Goal: Task Accomplishment & Management: Understand process/instructions

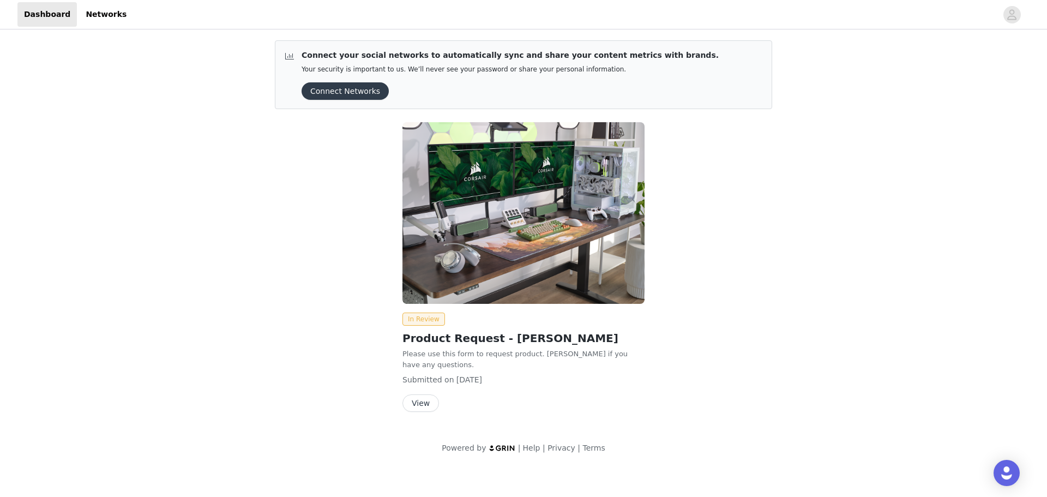
click at [412, 394] on button "View" at bounding box center [421, 402] width 37 height 17
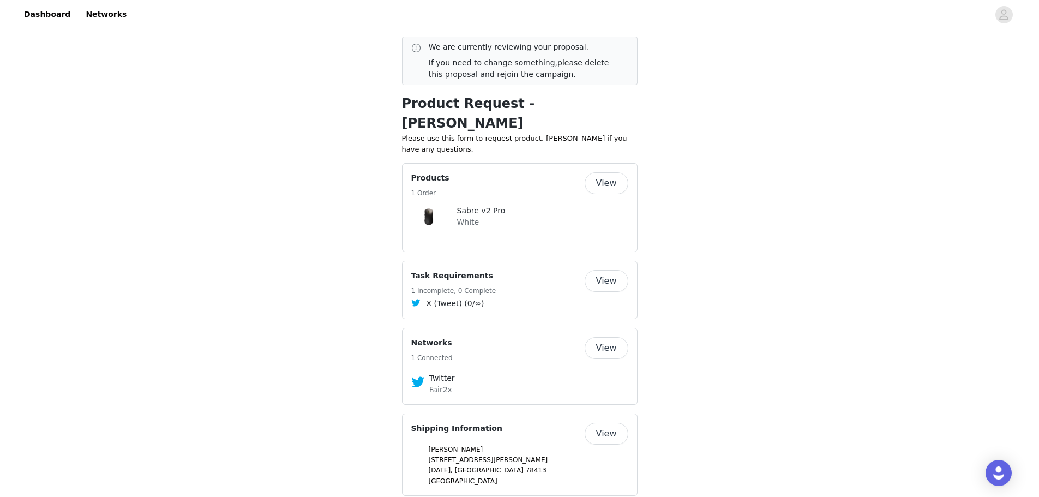
scroll to position [223, 0]
drag, startPoint x: 421, startPoint y: 271, endPoint x: 448, endPoint y: 272, distance: 27.3
click at [448, 285] on h5 "1 Incomplete, 0 Complete" at bounding box center [453, 290] width 85 height 10
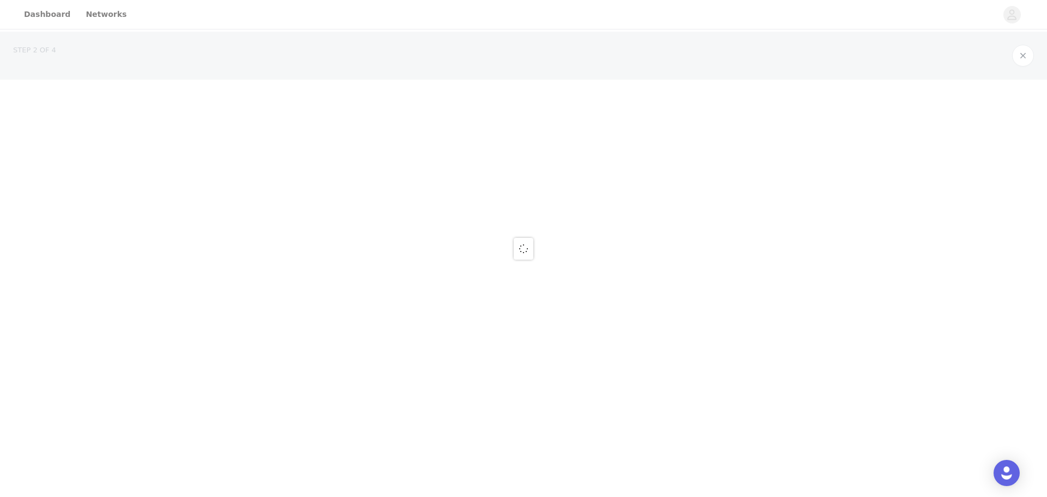
click at [448, 272] on div at bounding box center [523, 248] width 1047 height 497
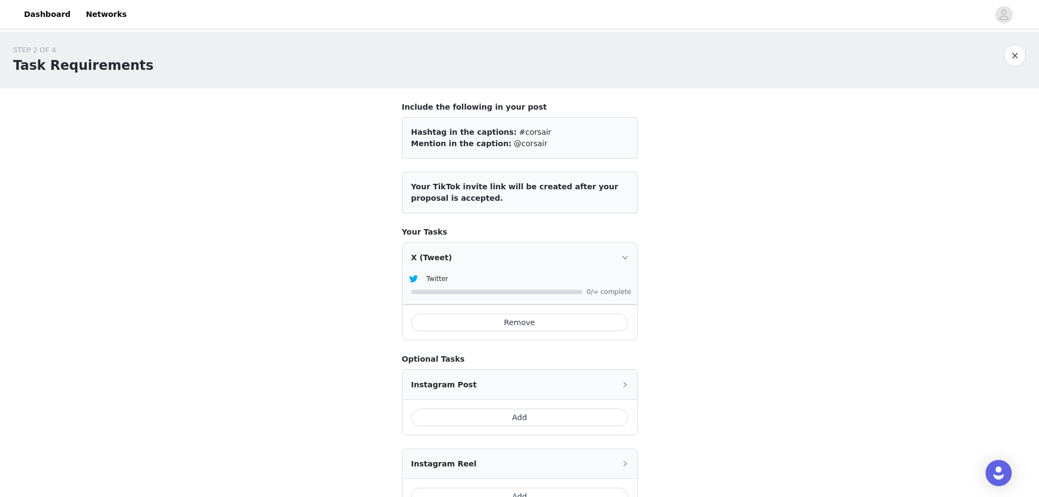
drag, startPoint x: 423, startPoint y: 190, endPoint x: 434, endPoint y: 201, distance: 15.0
click at [434, 201] on span "Your TikTok invite link will be created after your proposal is accepted." at bounding box center [514, 192] width 207 height 20
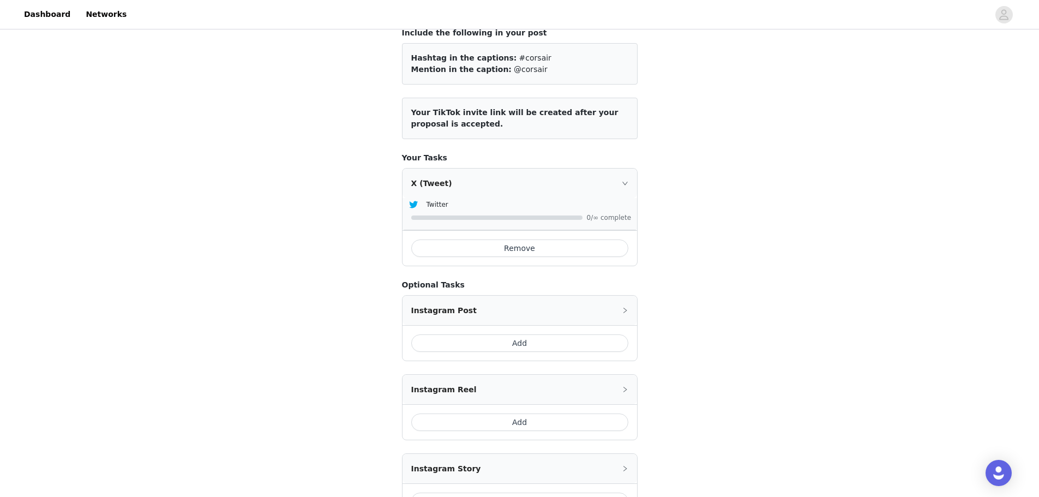
scroll to position [5, 0]
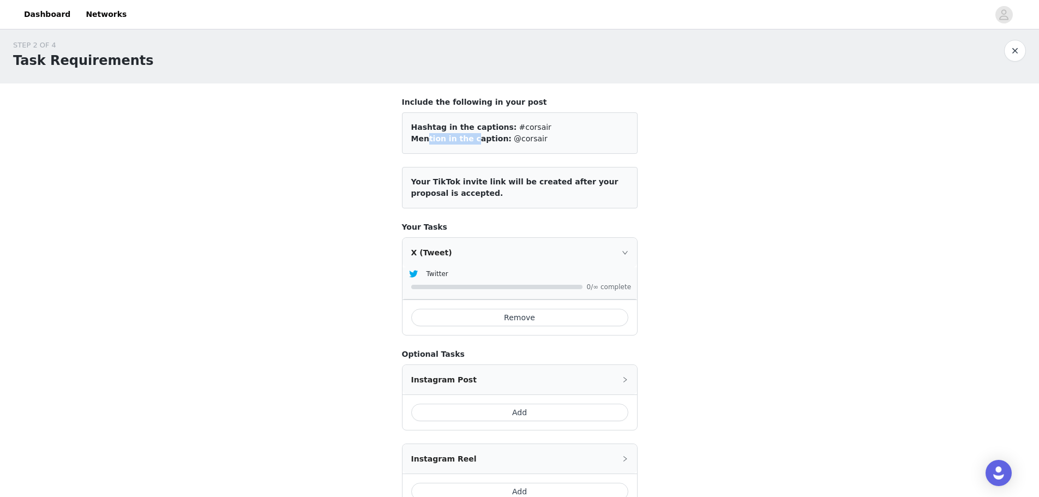
drag, startPoint x: 421, startPoint y: 140, endPoint x: 466, endPoint y: 144, distance: 45.5
click at [466, 144] on div "Mention in the caption: @corsair" at bounding box center [519, 138] width 217 height 11
drag, startPoint x: 488, startPoint y: 130, endPoint x: 495, endPoint y: 130, distance: 6.5
click at [495, 130] on span "Hashtag in the captions:" at bounding box center [464, 127] width 106 height 9
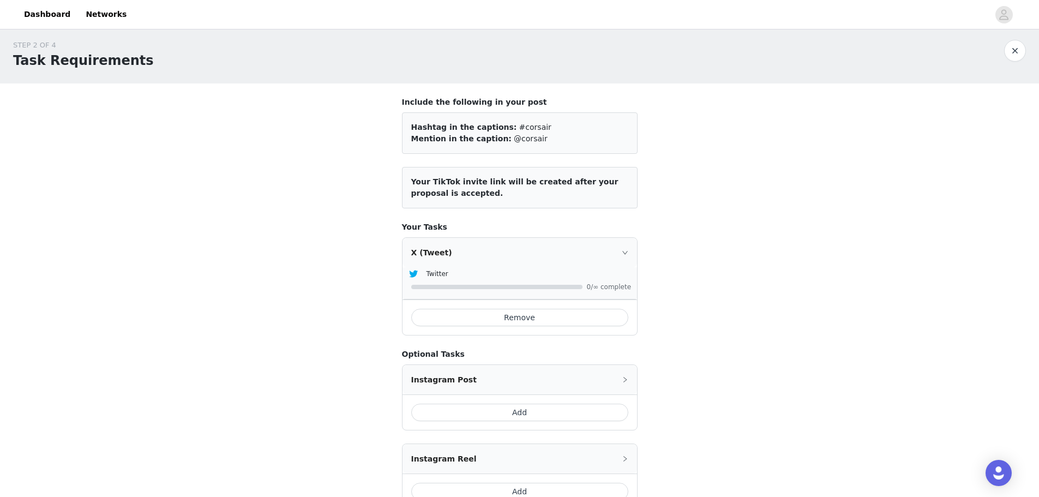
click at [492, 131] on span "Hashtag in the captions:" at bounding box center [464, 127] width 106 height 9
drag, startPoint x: 500, startPoint y: 129, endPoint x: 529, endPoint y: 129, distance: 28.9
click at [529, 129] on div "Hashtag in the captions: #corsair" at bounding box center [519, 127] width 217 height 11
drag, startPoint x: 450, startPoint y: 137, endPoint x: 502, endPoint y: 137, distance: 51.8
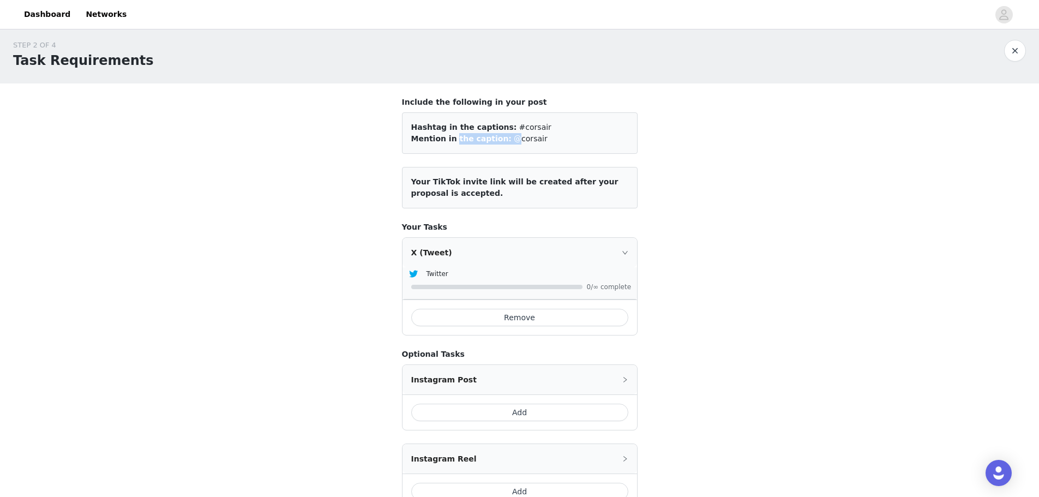
click at [502, 137] on div "Mention in the caption: @corsair" at bounding box center [519, 138] width 217 height 11
click at [514, 137] on span "@corsair" at bounding box center [531, 138] width 34 height 9
drag, startPoint x: 434, startPoint y: 99, endPoint x: 508, endPoint y: 100, distance: 74.7
click at [508, 100] on h4 "Include the following in your post" at bounding box center [520, 102] width 236 height 11
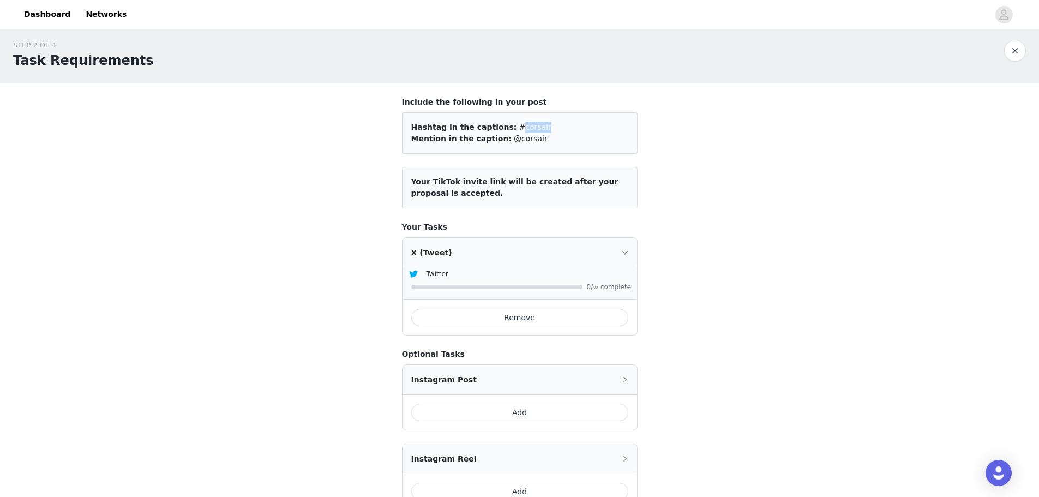
drag, startPoint x: 501, startPoint y: 130, endPoint x: 532, endPoint y: 128, distance: 30.6
click at [532, 128] on div "Hashtag in the captions: #corsair" at bounding box center [519, 127] width 217 height 11
drag, startPoint x: 519, startPoint y: 139, endPoint x: 498, endPoint y: 138, distance: 21.8
click at [498, 138] on div "Mention in the caption: @corsair" at bounding box center [519, 138] width 217 height 11
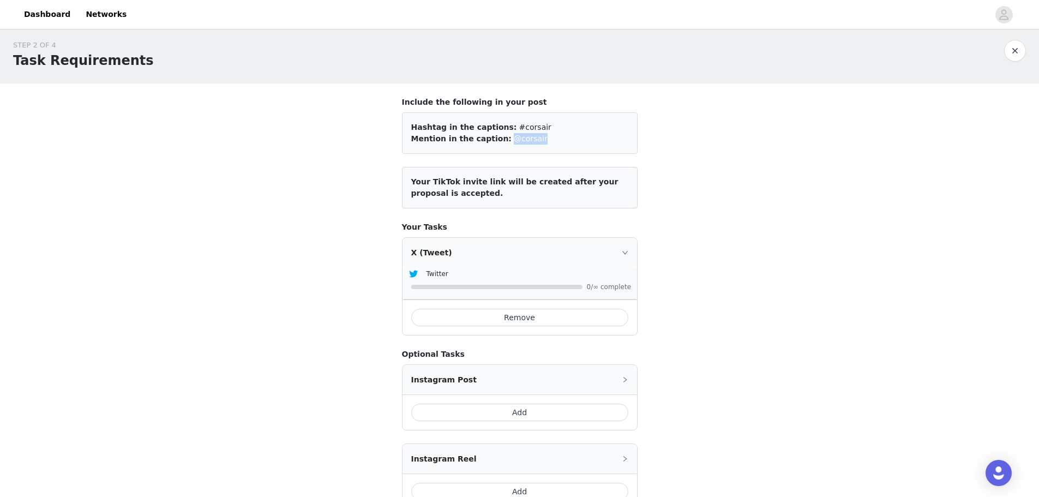
click at [514, 138] on span "@corsair" at bounding box center [531, 138] width 34 height 9
click at [282, 175] on div "STEP 2 OF 4 Task Requirements Include the following in your post Hashtag in the…" at bounding box center [519, 439] width 1039 height 825
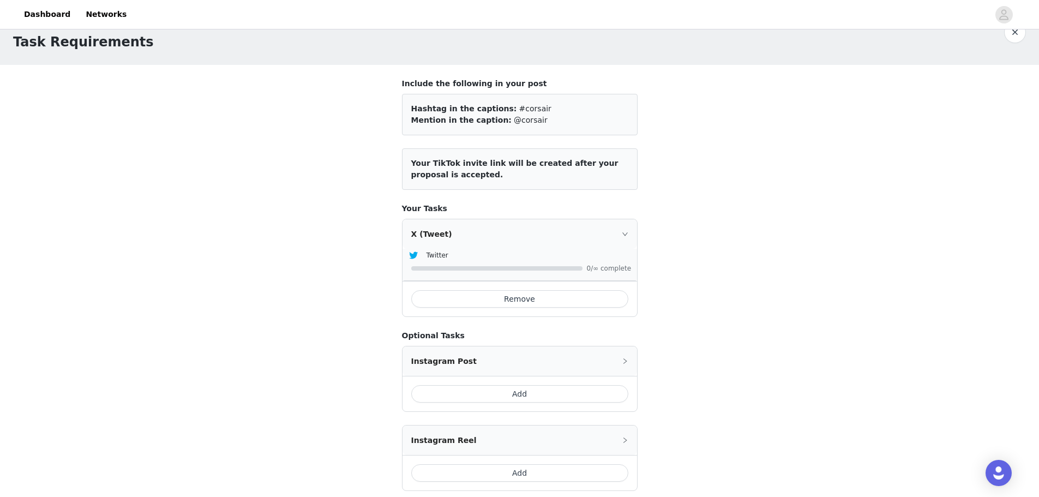
scroll to position [0, 0]
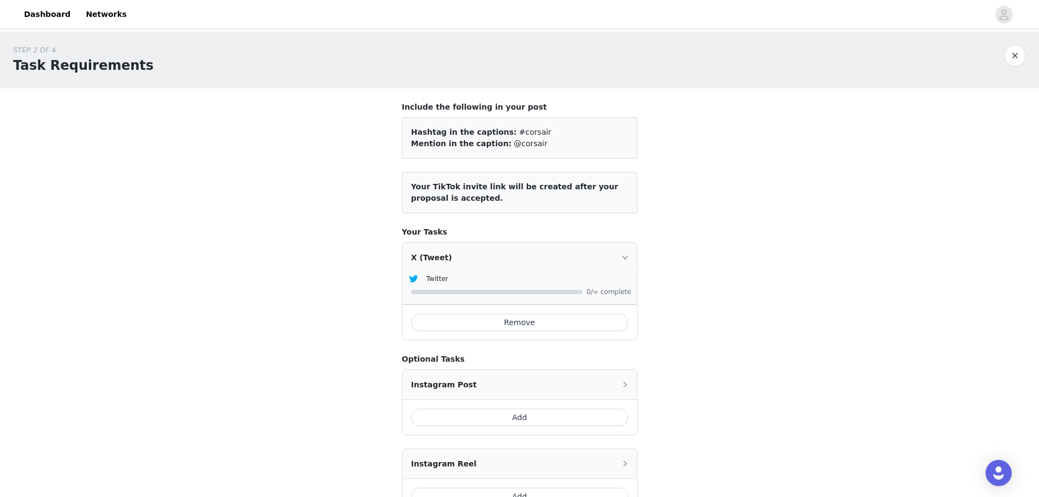
drag, startPoint x: 410, startPoint y: 184, endPoint x: 448, endPoint y: 196, distance: 40.5
click at [448, 196] on article "Your TikTok invite link will be created after your proposal is accepted." at bounding box center [520, 192] width 236 height 41
click at [116, 225] on div "STEP 2 OF 4 Task Requirements Include the following in your post Hashtag in the…" at bounding box center [519, 444] width 1039 height 825
